Goal: Information Seeking & Learning: Learn about a topic

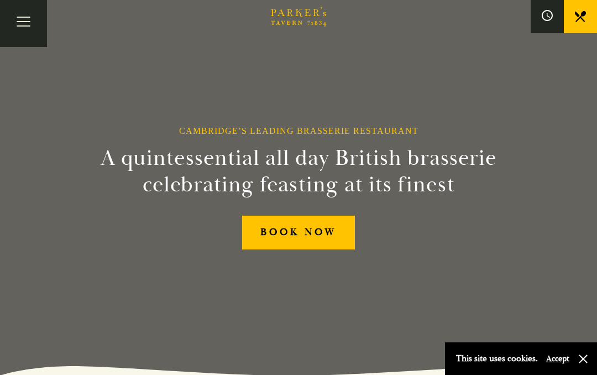
click at [34, 21] on button "Toggle navigation" at bounding box center [23, 23] width 47 height 47
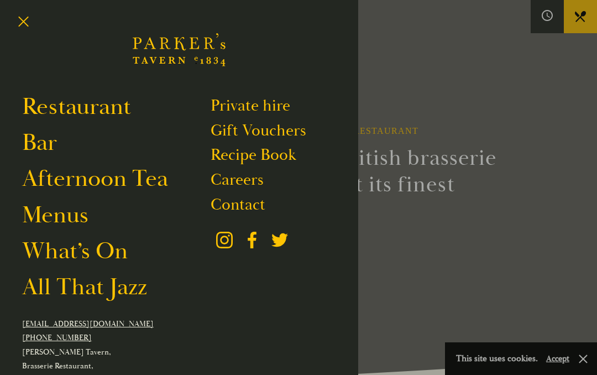
click at [45, 105] on link "Restaurant" at bounding box center [76, 107] width 109 height 30
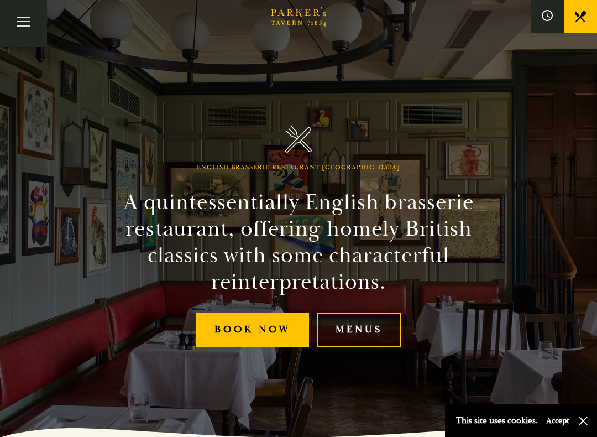
click at [375, 331] on link "Menus" at bounding box center [358, 330] width 83 height 34
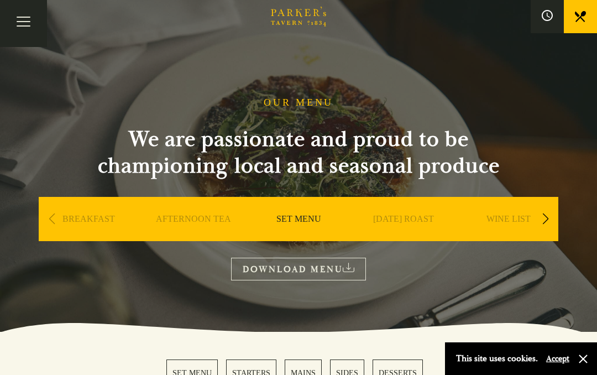
click at [89, 214] on link "BREAKFAST" at bounding box center [88, 235] width 53 height 44
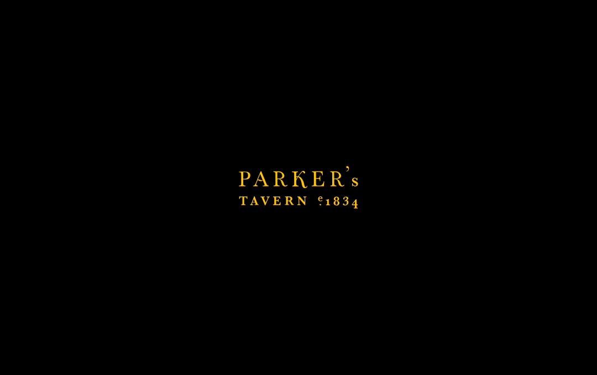
scroll to position [369, 0]
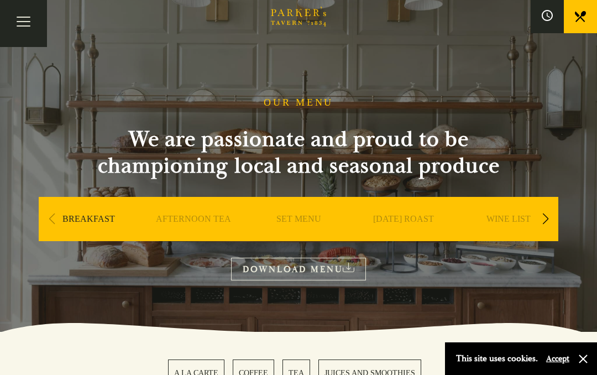
scroll to position [-1, 0]
click at [90, 214] on link "BREAKFAST" at bounding box center [88, 235] width 53 height 44
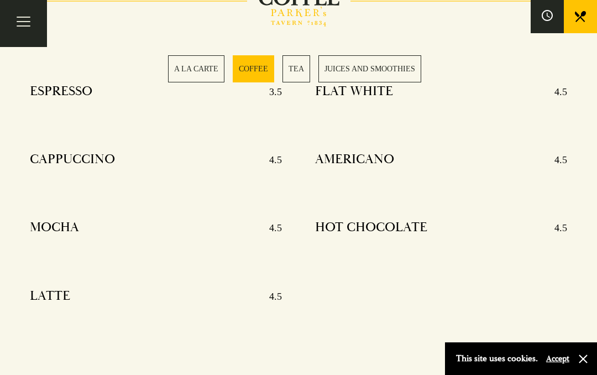
scroll to position [876, 0]
